Goal: Task Accomplishment & Management: Use online tool/utility

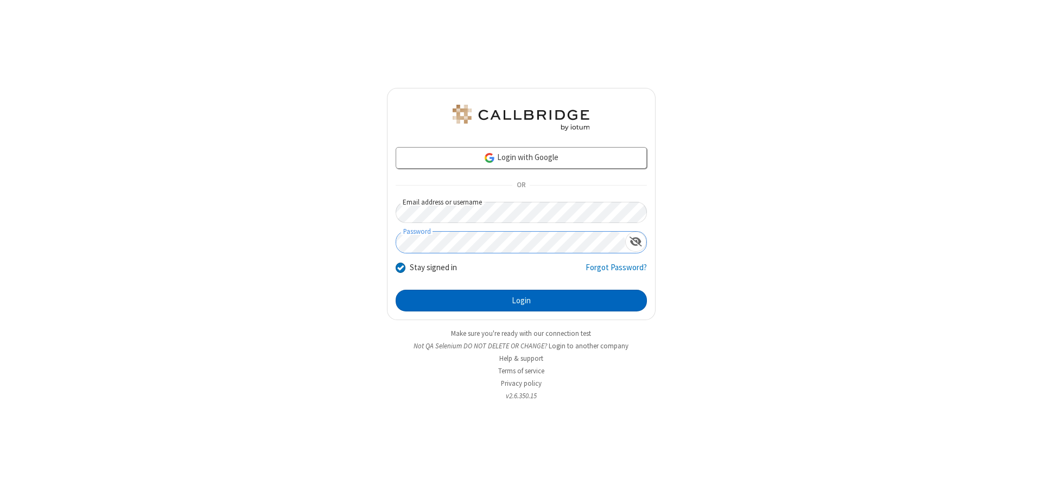
click at [521, 301] on button "Login" at bounding box center [520, 301] width 251 height 22
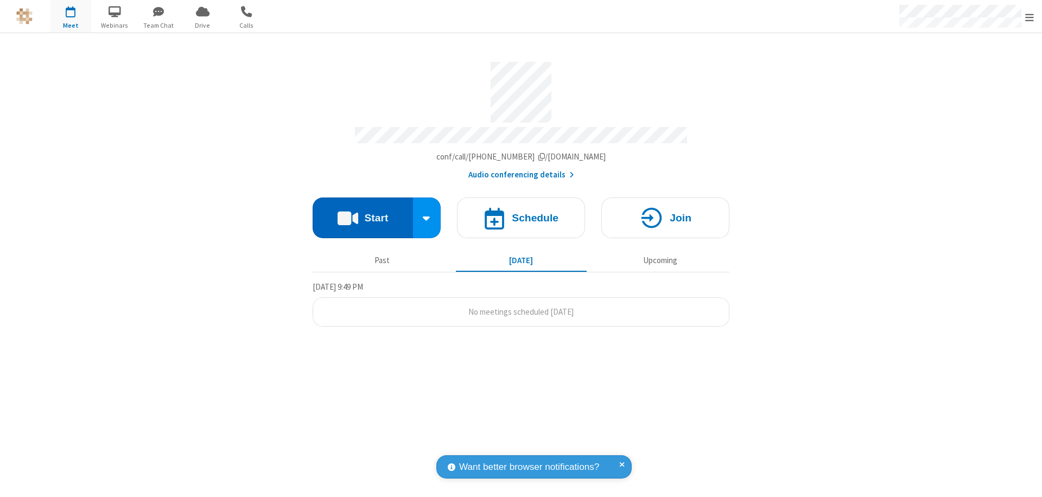
click at [362, 213] on button "Start" at bounding box center [362, 217] width 100 height 41
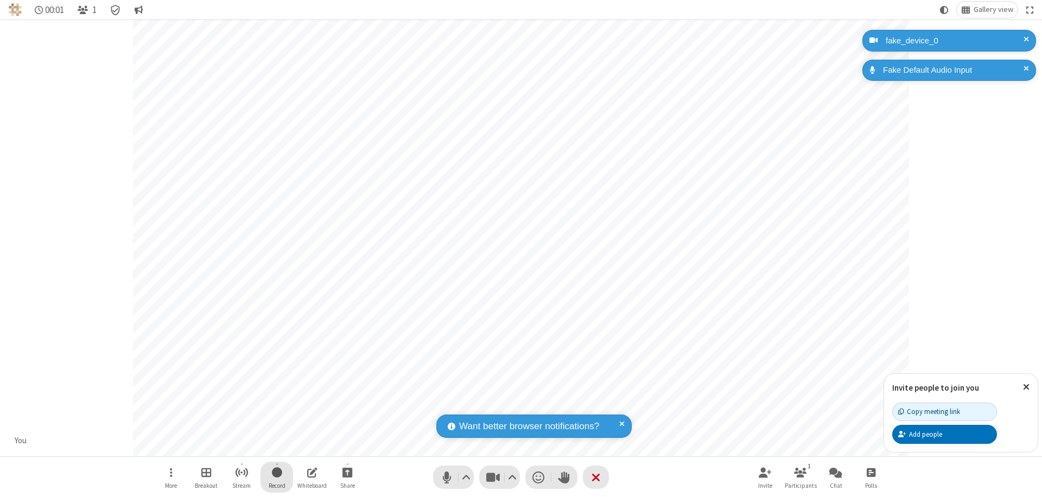
click at [277, 477] on span "Start recording" at bounding box center [277, 472] width 10 height 14
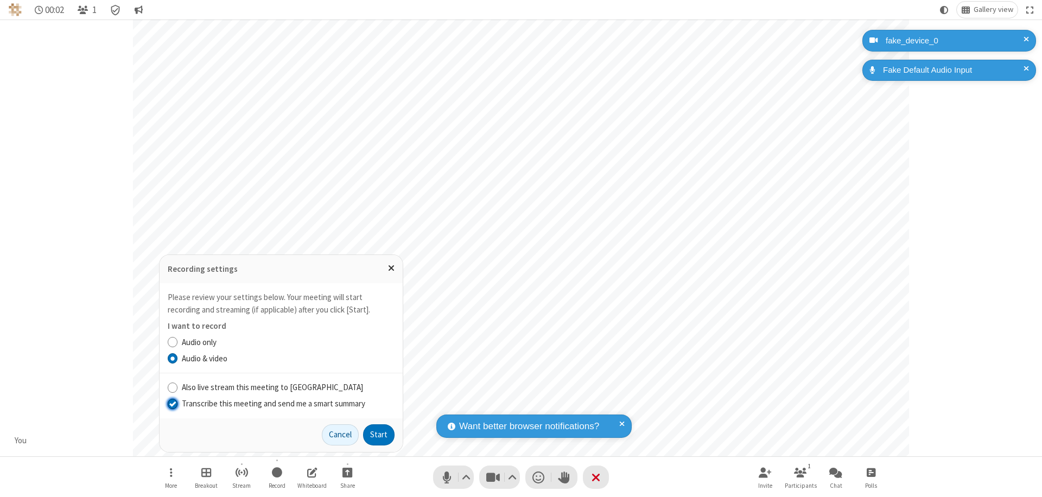
click at [172, 403] on input "Transcribe this meeting and send me a smart summary" at bounding box center [173, 403] width 10 height 11
click at [379, 435] on button "Start" at bounding box center [378, 435] width 31 height 22
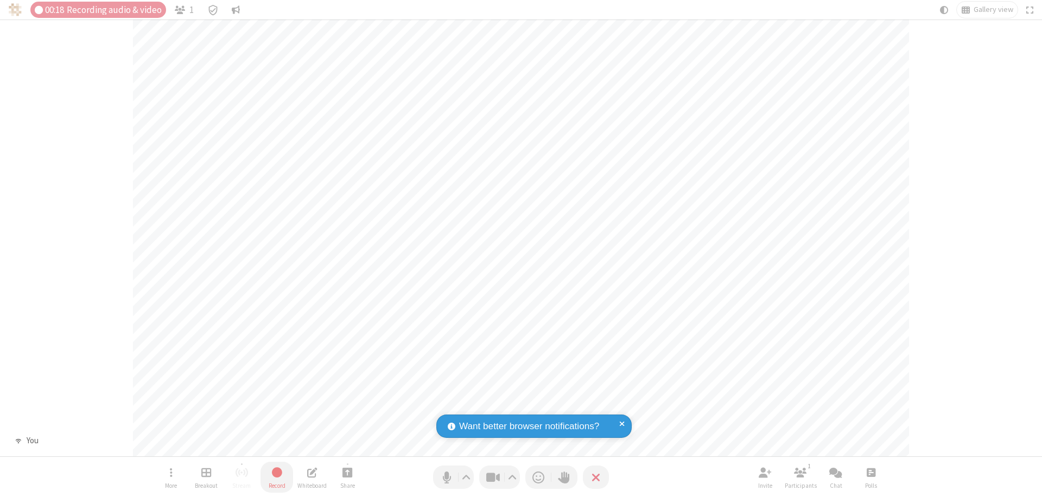
click at [277, 477] on span "Stop recording" at bounding box center [277, 472] width 12 height 14
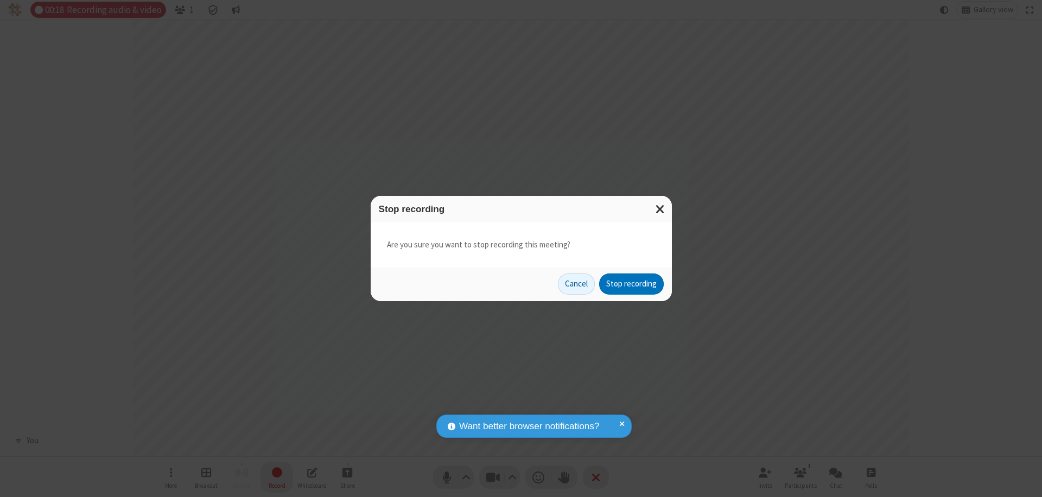
click at [631, 284] on button "Stop recording" at bounding box center [631, 284] width 65 height 22
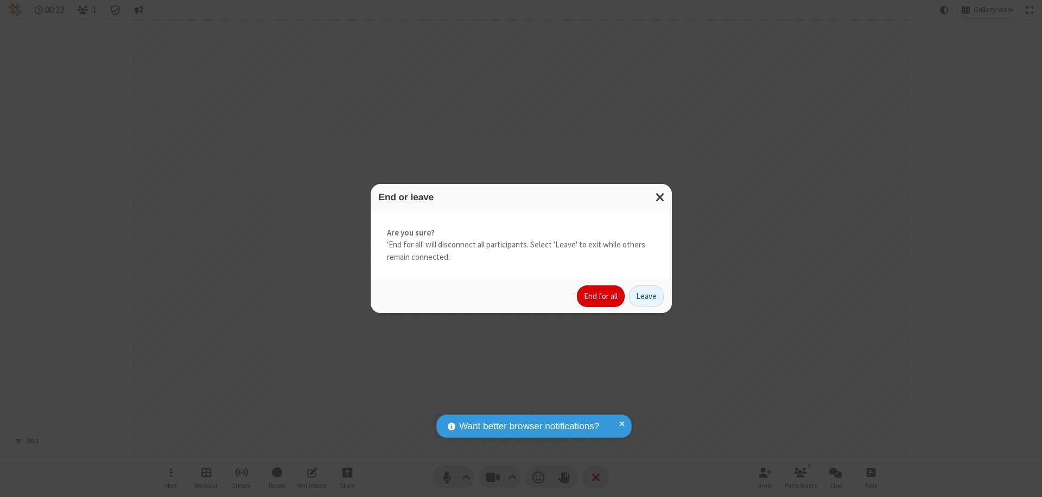
click at [601, 296] on button "End for all" at bounding box center [601, 296] width 48 height 22
